Goal: Task Accomplishment & Management: Use online tool/utility

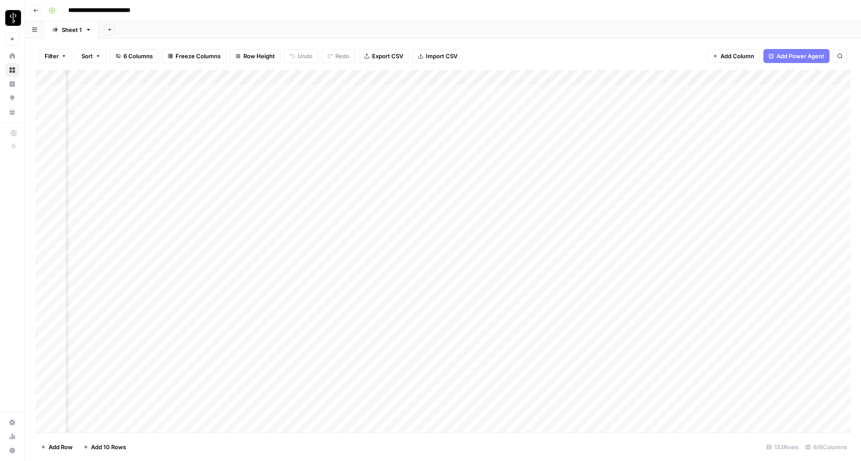
scroll to position [0, 82]
click at [635, 77] on div "Add Column" at bounding box center [442, 251] width 815 height 362
click at [634, 181] on div "Add Column" at bounding box center [442, 251] width 815 height 362
click at [636, 78] on div "Add Column" at bounding box center [442, 251] width 815 height 362
click at [653, 153] on span "Rows with Errors" at bounding box center [667, 153] width 55 height 9
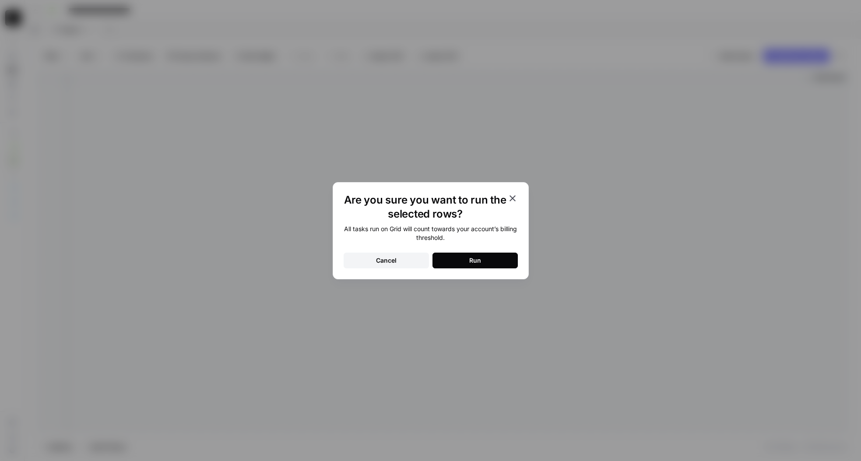
click at [461, 258] on button "Run" at bounding box center [474, 261] width 85 height 16
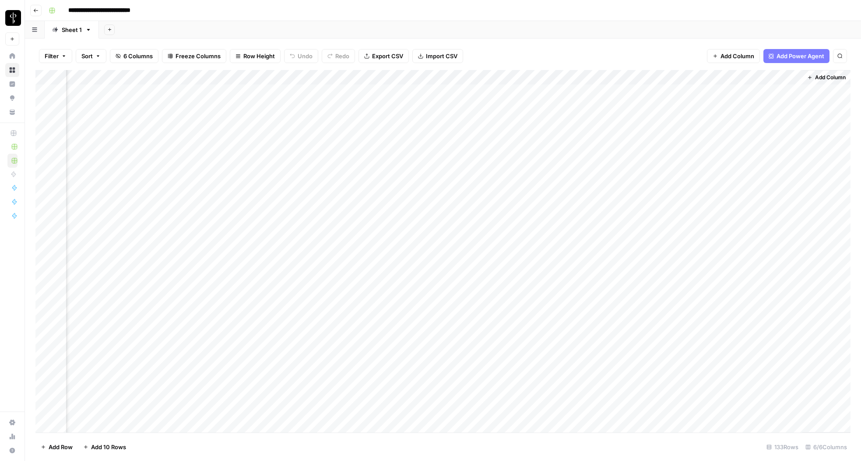
click at [591, 198] on div "Add Column" at bounding box center [442, 251] width 815 height 362
click at [562, 197] on div "Add Column" at bounding box center [442, 251] width 815 height 362
click at [537, 197] on div "Add Column" at bounding box center [442, 251] width 815 height 362
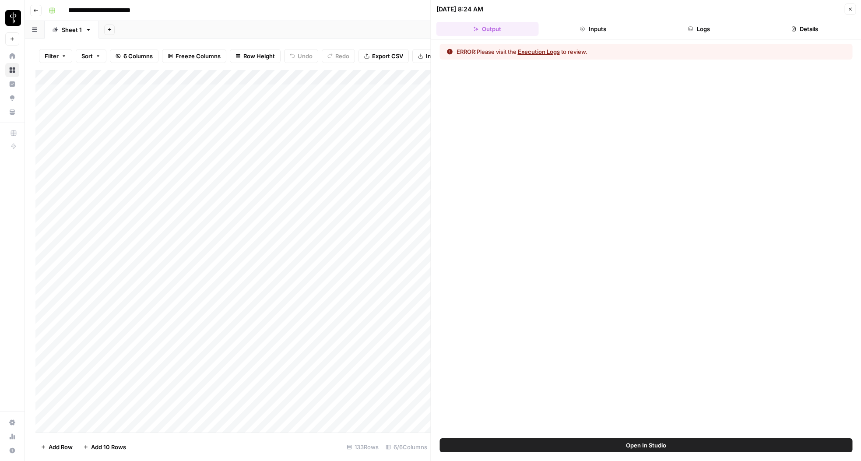
click at [726, 26] on button "Logs" at bounding box center [699, 29] width 102 height 14
